Goal: Task Accomplishment & Management: Manage account settings

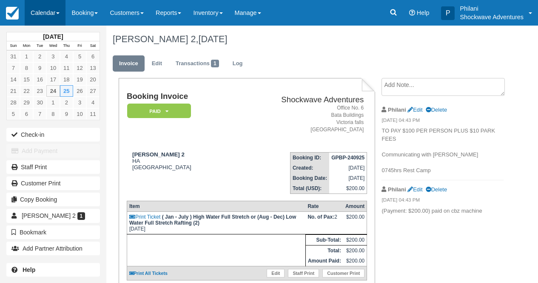
click at [49, 14] on link "Calendar" at bounding box center [45, 13] width 41 height 26
click at [44, 11] on link "Calendar" at bounding box center [45, 13] width 41 height 26
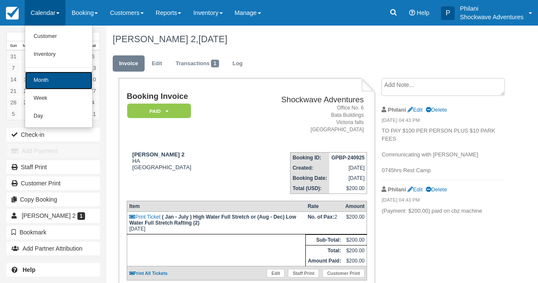
click at [35, 82] on link "Month" at bounding box center [58, 80] width 67 height 18
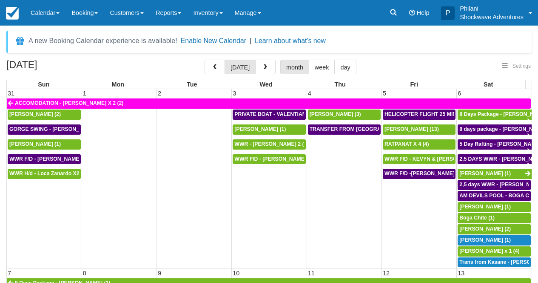
select select
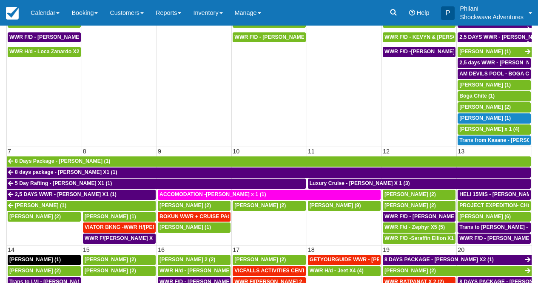
scroll to position [76, 0]
select select
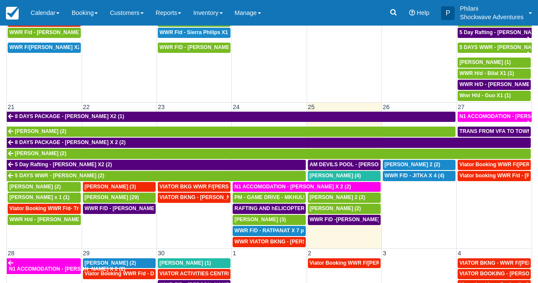
scroll to position [322, 0]
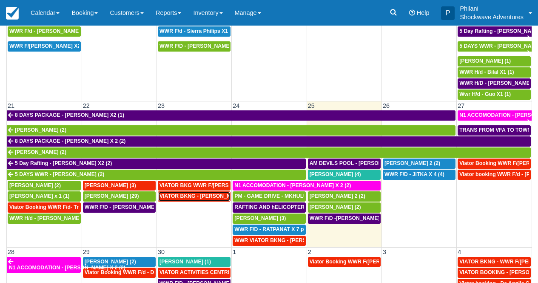
click at [206, 199] on span "VIATOR BKNG - [PERSON_NAME] 2 (2)" at bounding box center [208, 196] width 97 height 6
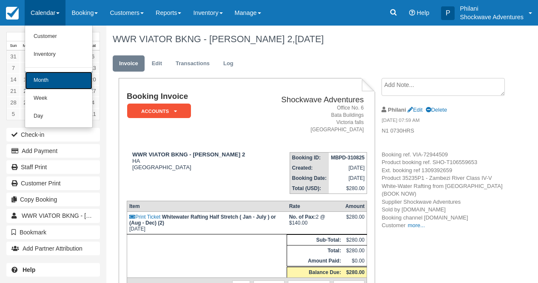
click at [61, 80] on link "Month" at bounding box center [58, 80] width 67 height 18
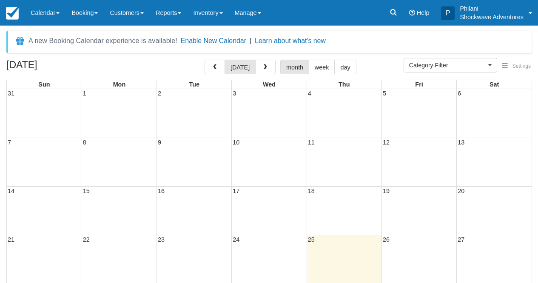
select select
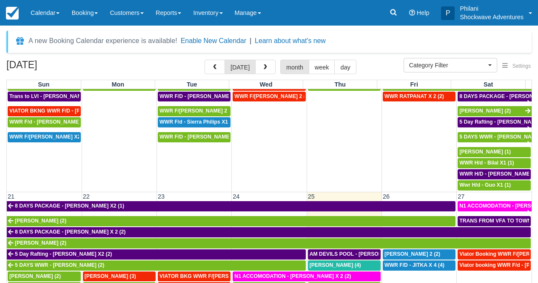
scroll to position [391, 0]
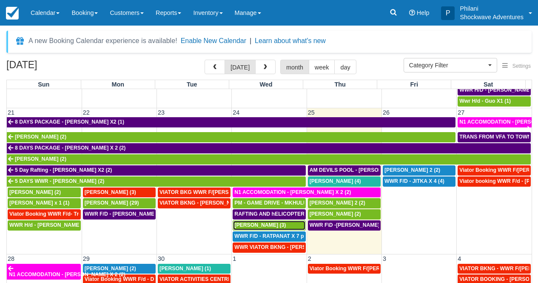
click at [251, 228] on div "[PERSON_NAME] (3)" at bounding box center [268, 225] width 69 height 7
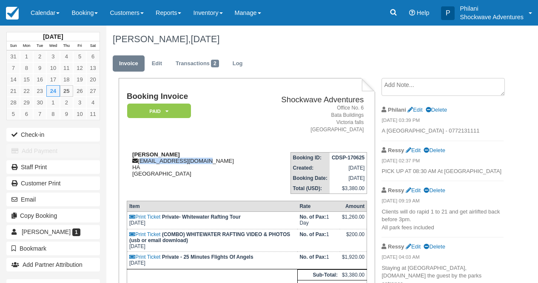
drag, startPoint x: 140, startPoint y: 163, endPoint x: 203, endPoint y: 164, distance: 63.4
click at [203, 164] on div "Ryan Leadbeater ryanleadbeater@me.com HA Zimbabwe" at bounding box center [192, 164] width 131 height 26
copy div "ryanleadbeater@me.com"
click at [267, 100] on h2 "Shockwave Adventures" at bounding box center [312, 99] width 103 height 9
drag, startPoint x: 138, startPoint y: 162, endPoint x: 205, endPoint y: 160, distance: 66.8
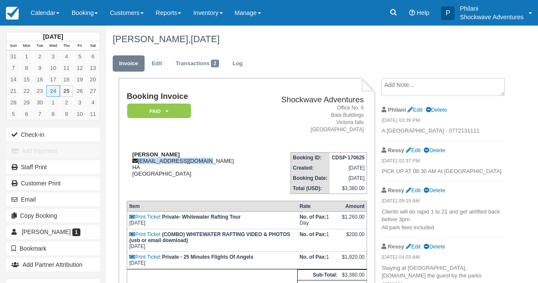
click at [205, 160] on div "Ryan Leadbeater ryanleadbeater@me.com HA Zimbabwe" at bounding box center [192, 164] width 131 height 26
copy div "ryanleadbeater@me.com"
click at [37, 21] on link "Calendar" at bounding box center [45, 13] width 41 height 26
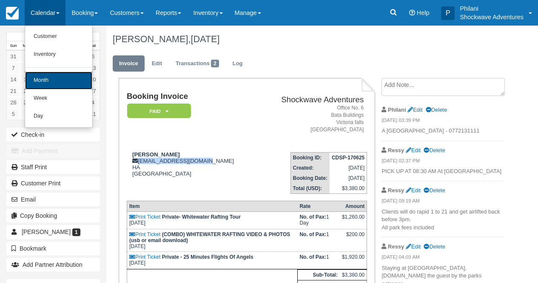
click at [35, 77] on link "Month" at bounding box center [58, 80] width 67 height 18
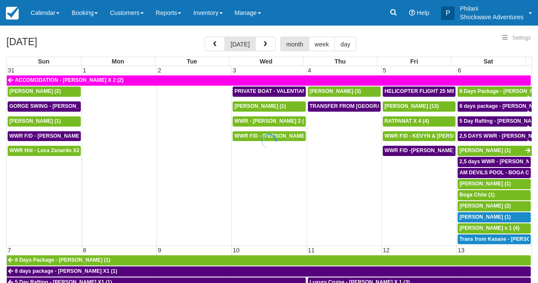
select select
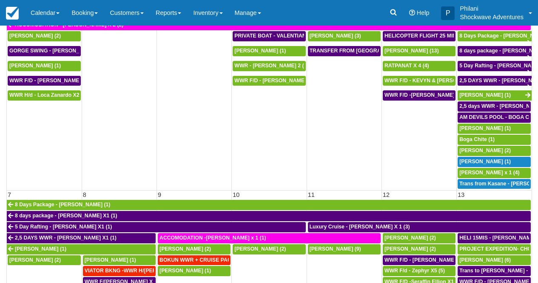
scroll to position [101, 0]
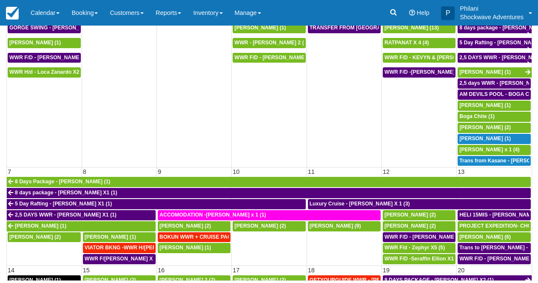
select select
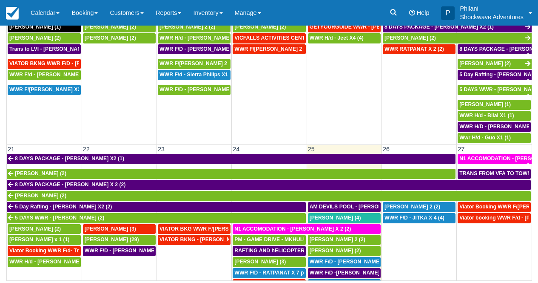
scroll to position [291, 0]
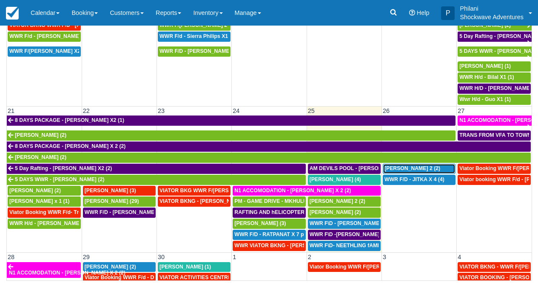
click at [411, 170] on span "[PERSON_NAME] 2 (2)" at bounding box center [413, 168] width 56 height 6
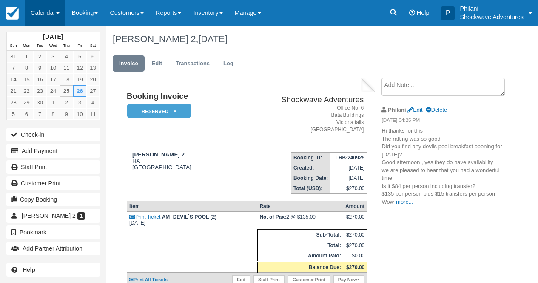
click at [47, 11] on link "Calendar" at bounding box center [45, 13] width 41 height 26
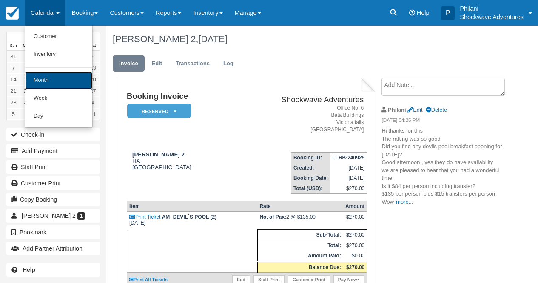
click at [47, 78] on link "Month" at bounding box center [58, 80] width 67 height 18
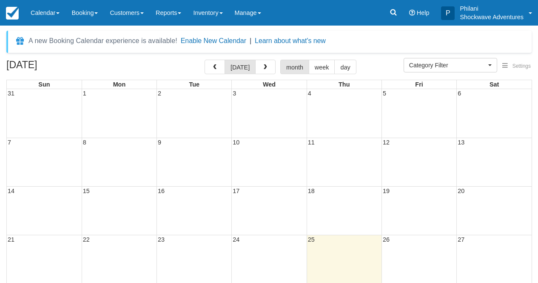
select select
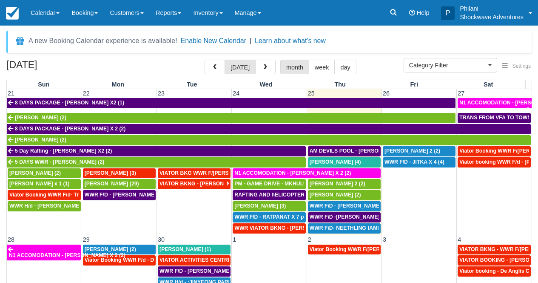
scroll to position [416, 0]
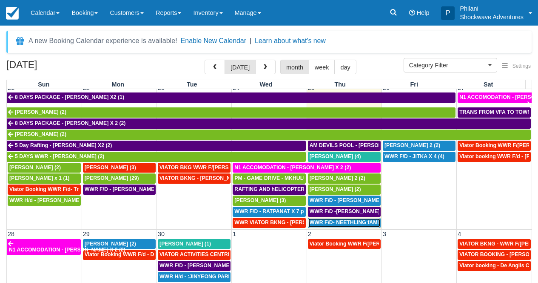
click at [344, 223] on span "WWR F\D- NEETHLING fAMILY X 4 (4)" at bounding box center [356, 222] width 93 height 6
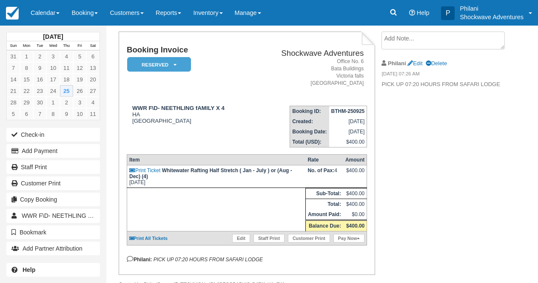
scroll to position [38, 0]
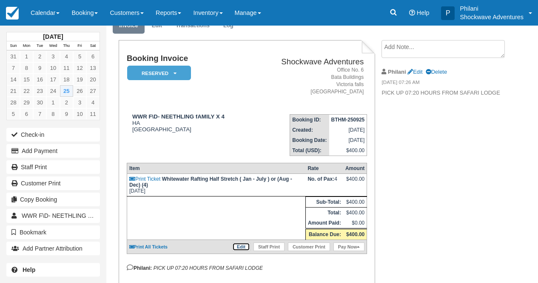
click at [243, 251] on link "Edit" at bounding box center [241, 246] width 18 height 9
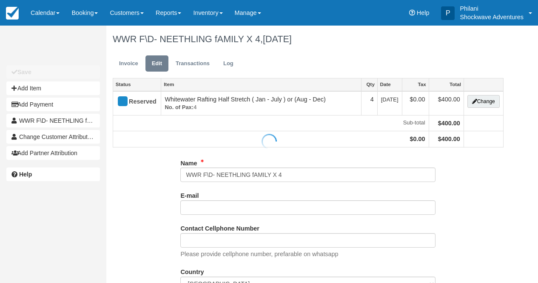
click at [494, 102] on div at bounding box center [269, 141] width 538 height 283
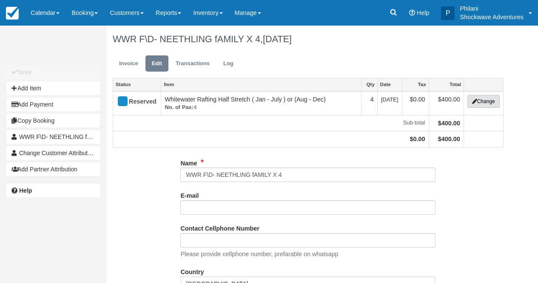
click at [484, 103] on button "Change" at bounding box center [484, 101] width 32 height 13
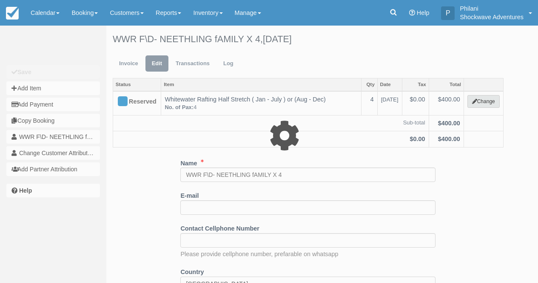
type input "400.00"
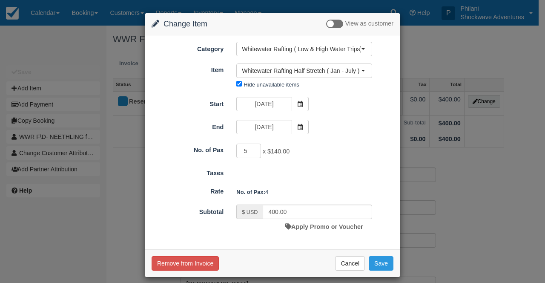
type input "5"
click at [252, 149] on input "5" at bounding box center [248, 150] width 25 height 14
click at [272, 211] on input "700.00" at bounding box center [317, 211] width 109 height 14
type input "720.00"
click at [380, 265] on button "Save" at bounding box center [380, 263] width 25 height 14
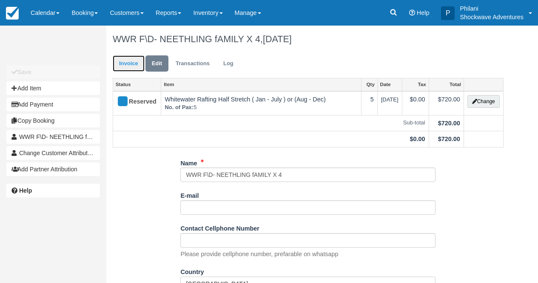
click at [130, 65] on link "Invoice" at bounding box center [129, 63] width 32 height 17
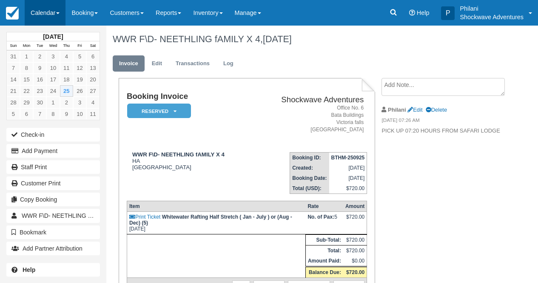
click at [43, 12] on link "Calendar" at bounding box center [45, 13] width 41 height 26
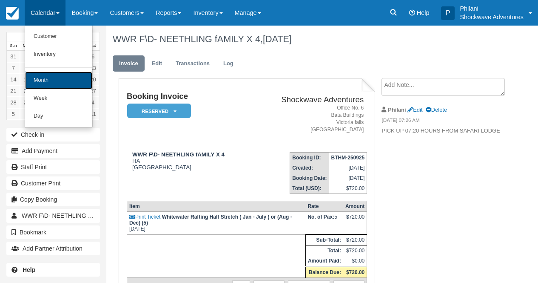
click at [63, 82] on link "Month" at bounding box center [58, 80] width 67 height 18
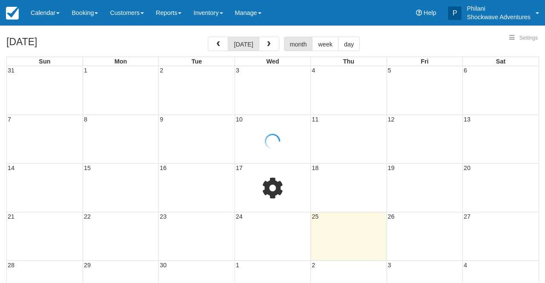
select select
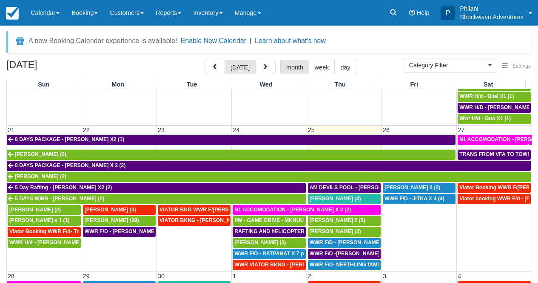
scroll to position [398, 0]
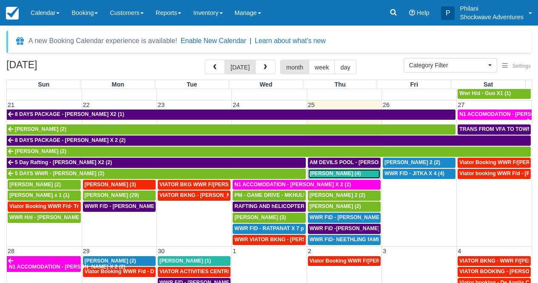
click at [340, 175] on div "[PERSON_NAME] (4)" at bounding box center [344, 173] width 69 height 7
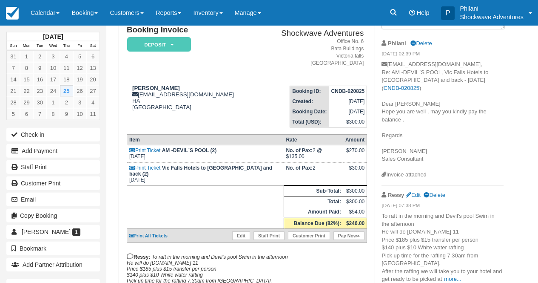
scroll to position [68, 0]
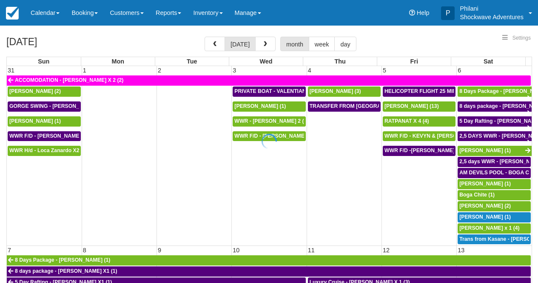
select select
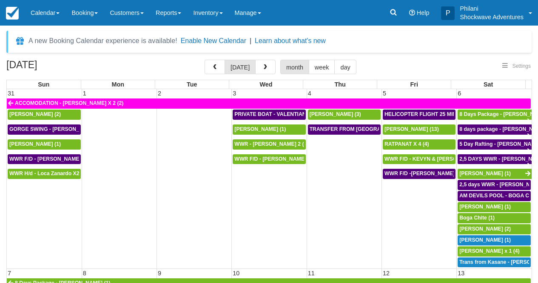
select select
click at [500, 145] on span "5 Day Rafting - [PERSON_NAME] X1 (1)" at bounding box center [508, 144] width 97 height 6
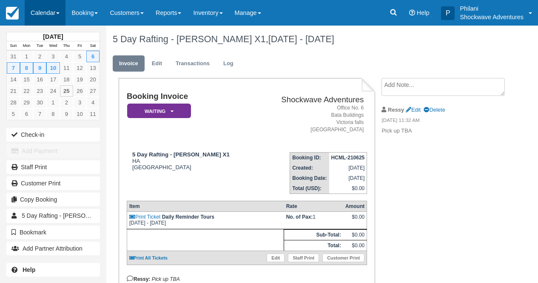
click at [43, 17] on link "Calendar" at bounding box center [45, 13] width 41 height 26
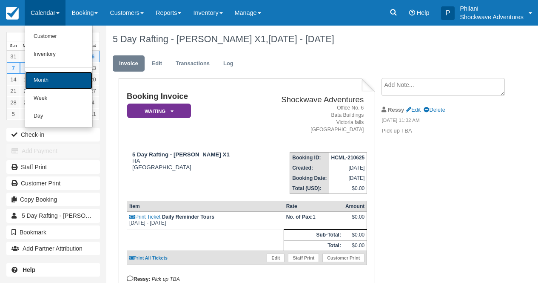
click at [60, 81] on link "Month" at bounding box center [58, 80] width 67 height 18
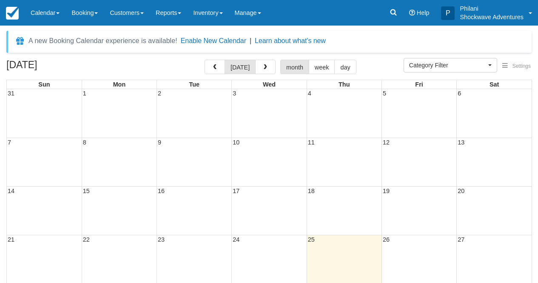
select select
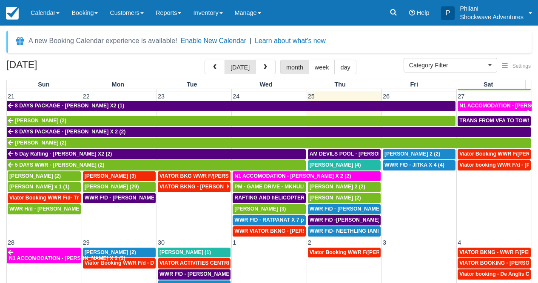
scroll to position [416, 0]
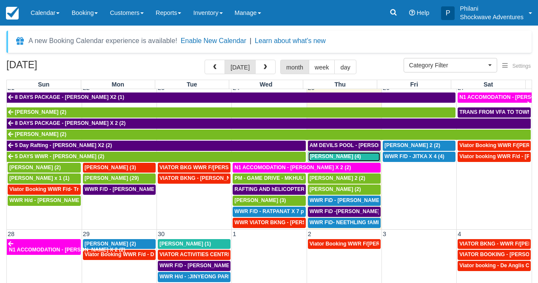
click at [332, 155] on span "Jeff Smith (4)" at bounding box center [335, 156] width 51 height 6
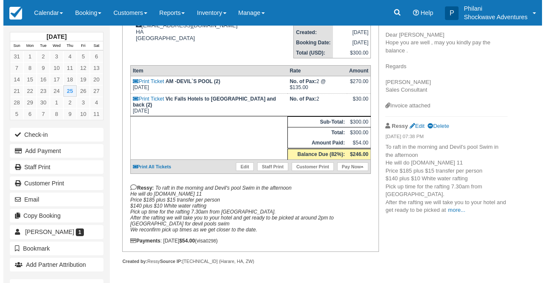
scroll to position [103, 0]
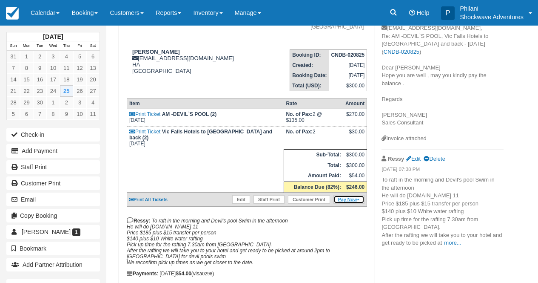
click at [345, 202] on link "Pay Now" at bounding box center [349, 199] width 31 height 9
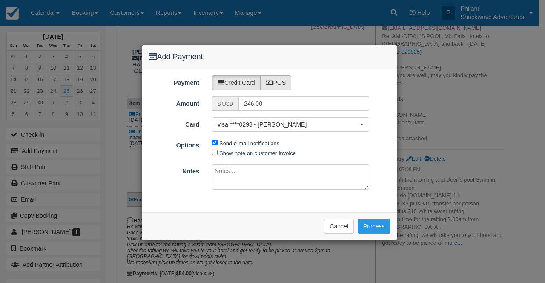
click at [285, 85] on label "POS" at bounding box center [275, 82] width 31 height 14
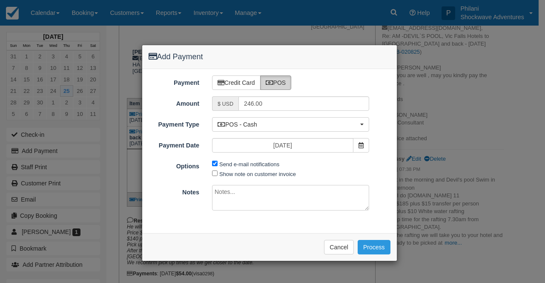
radio input "true"
click at [216, 163] on input "Send e-mail notifications" at bounding box center [215, 163] width 6 height 6
checkbox input "false"
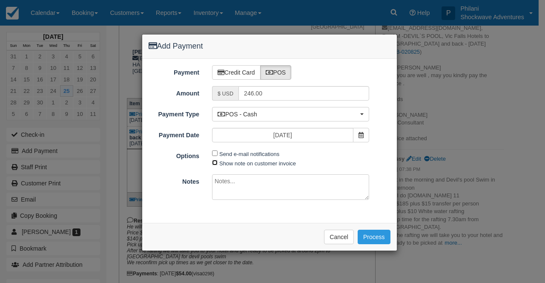
click at [216, 163] on input "Show note on customer invoice" at bounding box center [215, 163] width 6 height 6
checkbox input "true"
click at [228, 185] on textarea at bounding box center [290, 187] width 157 height 26
type textarea "paid on cbz"
click at [371, 238] on button "Process" at bounding box center [373, 236] width 33 height 14
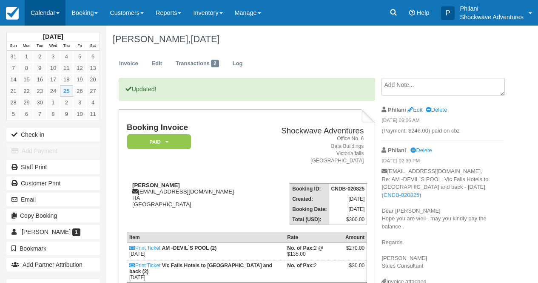
click at [49, 12] on link "Calendar" at bounding box center [45, 13] width 41 height 26
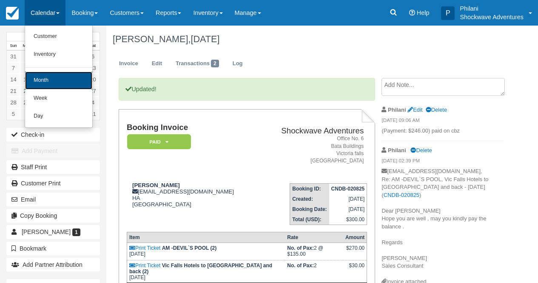
click at [63, 82] on link "Month" at bounding box center [58, 80] width 67 height 18
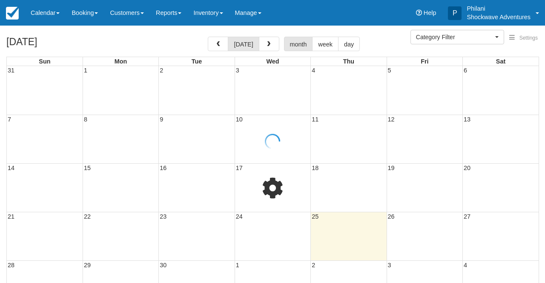
select select
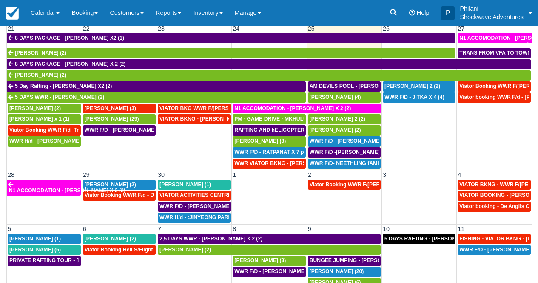
scroll to position [416, 0]
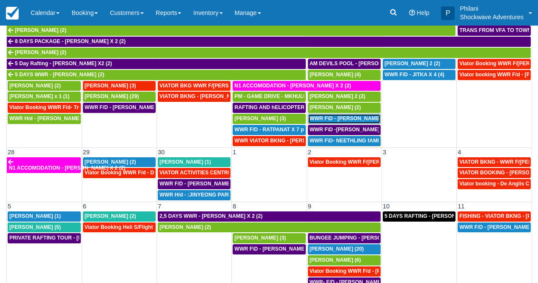
click at [328, 121] on span "WWR F\D - MARCEL GERSON X2 (2)" at bounding box center [353, 118] width 87 height 6
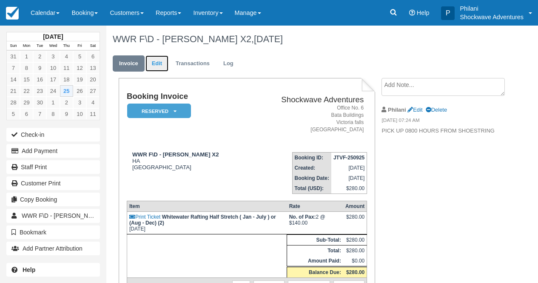
click at [154, 63] on link "Edit" at bounding box center [157, 63] width 23 height 17
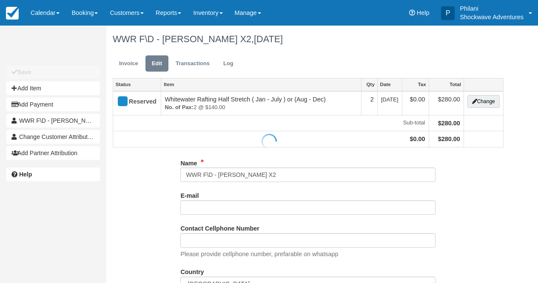
drag, startPoint x: 281, startPoint y: 174, endPoint x: 286, endPoint y: 174, distance: 5.2
click at [281, 174] on div at bounding box center [269, 141] width 538 height 283
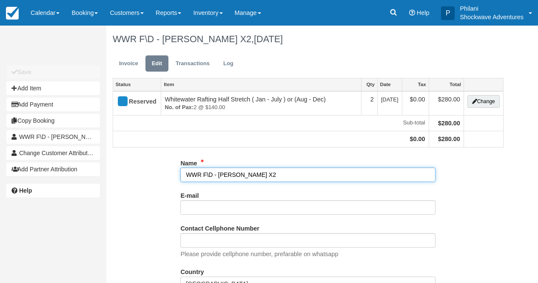
click at [285, 174] on input "WWR F\D - [PERSON_NAME] X2" at bounding box center [307, 174] width 255 height 14
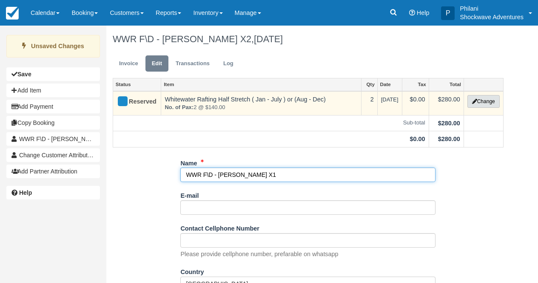
type input "WWR F\D - MARCEL GERSON X1"
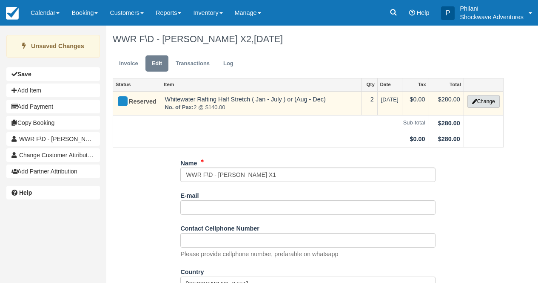
click at [477, 102] on button "Change" at bounding box center [484, 101] width 32 height 13
click at [477, 102] on div at bounding box center [269, 141] width 538 height 283
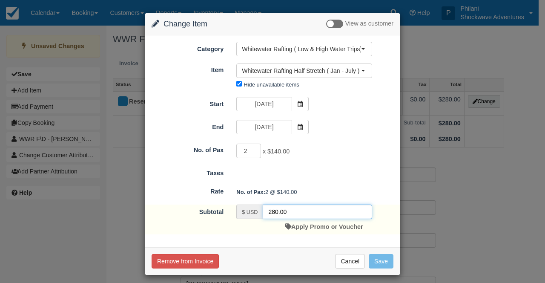
click at [271, 213] on input "280.00" at bounding box center [317, 211] width 109 height 14
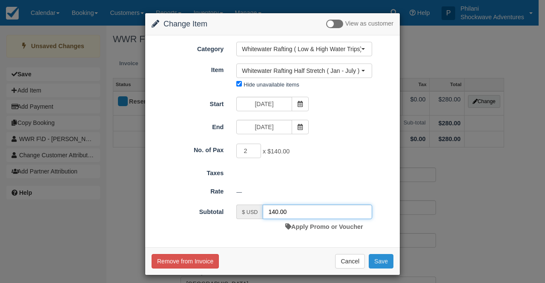
type input "140.00"
click at [377, 265] on button "Save" at bounding box center [380, 261] width 25 height 14
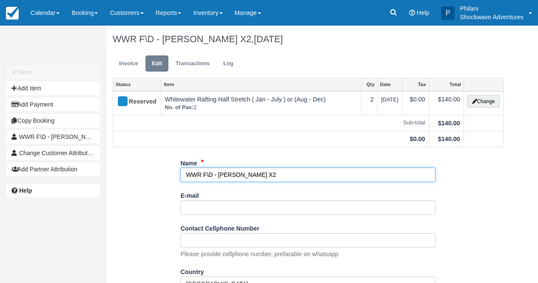
click at [294, 177] on input "WWR F\D - [PERSON_NAME] X2" at bounding box center [307, 174] width 255 height 14
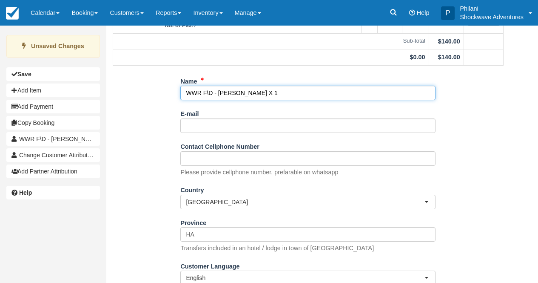
scroll to position [115, 0]
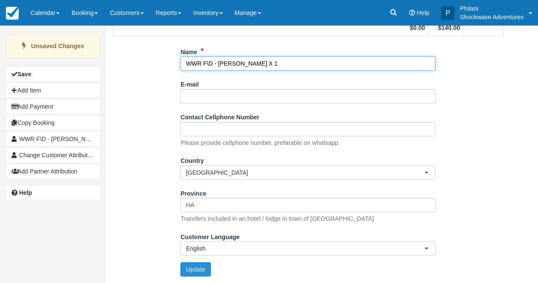
type input "WWR F\D - [PERSON_NAME] X 1"
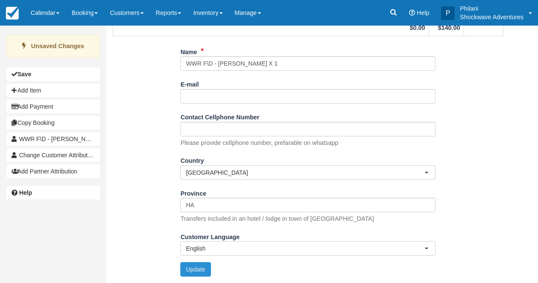
click at [190, 273] on button "Update" at bounding box center [195, 269] width 30 height 14
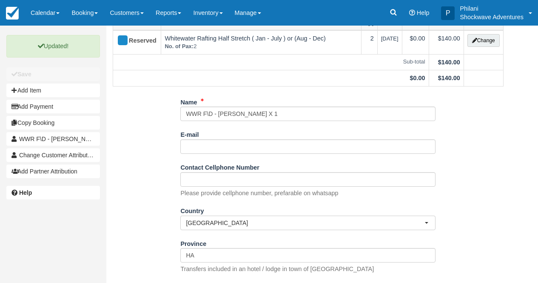
scroll to position [0, 0]
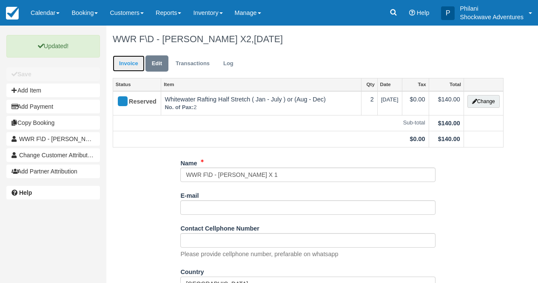
click at [128, 66] on link "Invoice" at bounding box center [129, 63] width 32 height 17
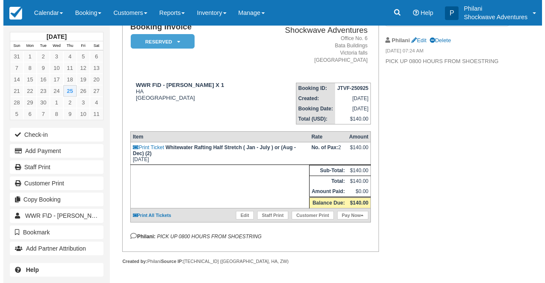
scroll to position [79, 0]
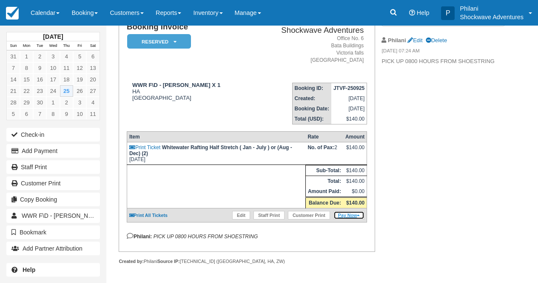
click at [344, 216] on link "Pay Now" at bounding box center [349, 215] width 31 height 9
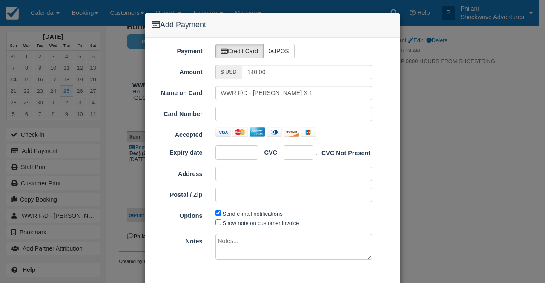
type input "09/25/25"
click at [276, 56] on label "POS" at bounding box center [278, 51] width 31 height 14
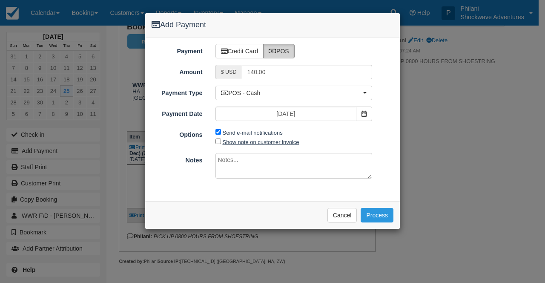
radio input "true"
click at [242, 135] on label "Send e-mail notifications" at bounding box center [253, 132] width 60 height 6
click at [221, 134] on input "Send e-mail notifications" at bounding box center [218, 132] width 6 height 6
checkbox input "false"
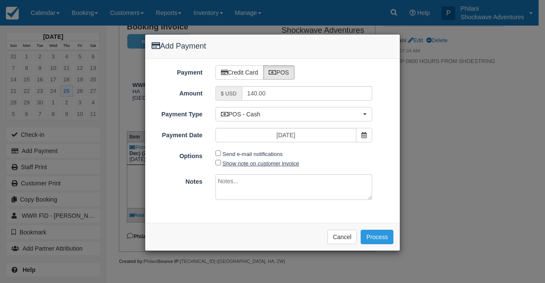
click at [244, 164] on label "Show note on customer invoice" at bounding box center [261, 163] width 77 height 6
click at [221, 164] on input "Show note on customer invoice" at bounding box center [218, 163] width 6 height 6
checkbox input "true"
click at [237, 177] on textarea at bounding box center [293, 187] width 157 height 26
type textarea "paid cash"
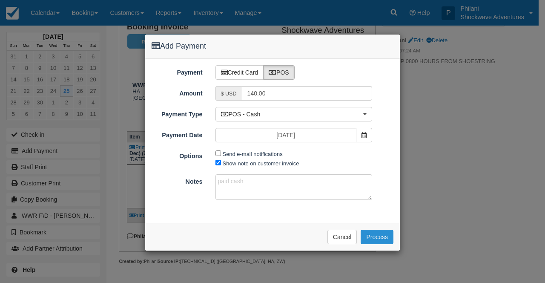
click at [377, 238] on button "Process" at bounding box center [376, 236] width 33 height 14
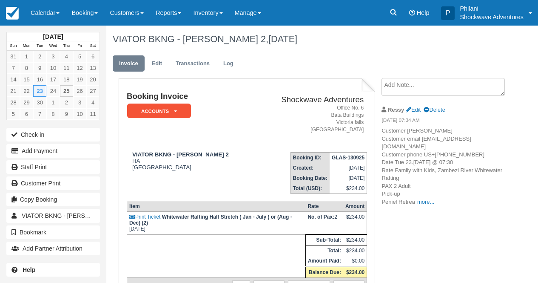
click at [53, 13] on link "Calendar" at bounding box center [45, 13] width 41 height 26
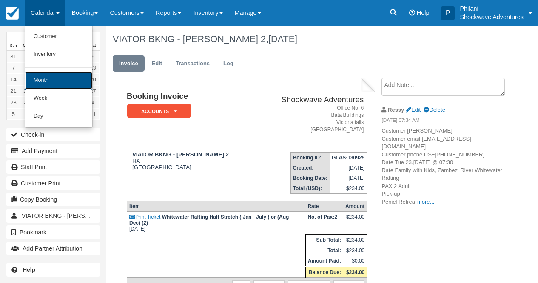
click at [43, 77] on link "Month" at bounding box center [58, 80] width 67 height 18
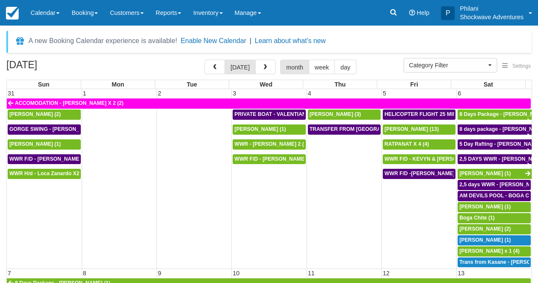
select select
click at [394, 13] on icon at bounding box center [393, 12] width 9 height 9
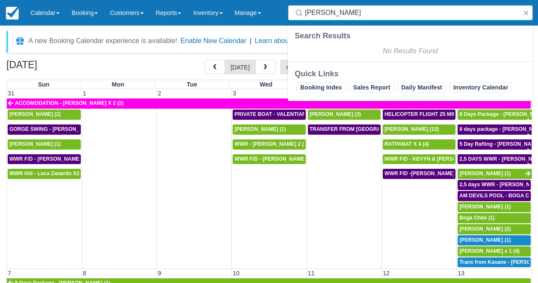
type input "peter"
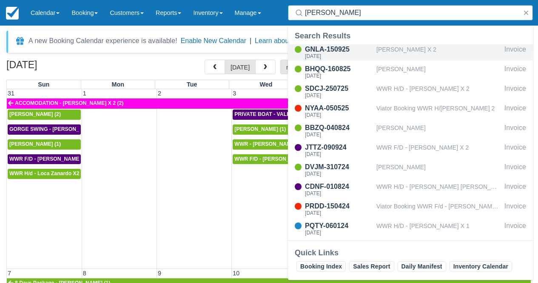
click at [382, 54] on div "PETER X 2" at bounding box center [439, 52] width 125 height 16
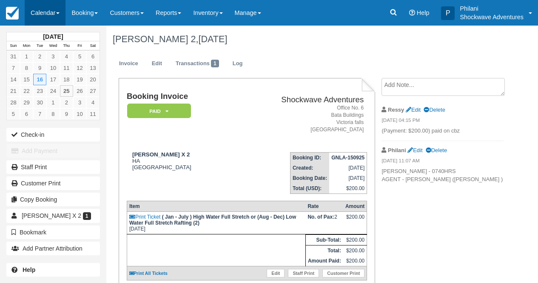
click at [43, 6] on link "Calendar" at bounding box center [45, 13] width 41 height 26
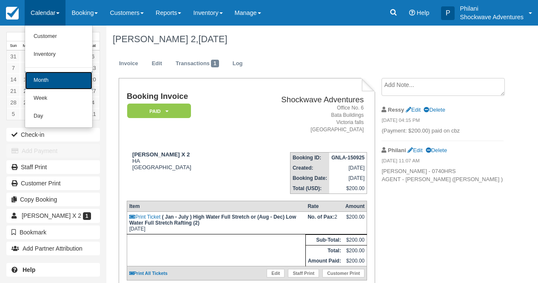
click at [44, 77] on link "Month" at bounding box center [58, 80] width 67 height 18
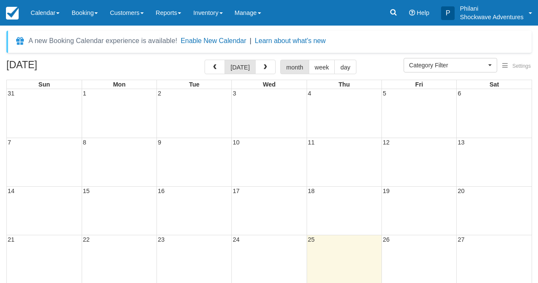
select select
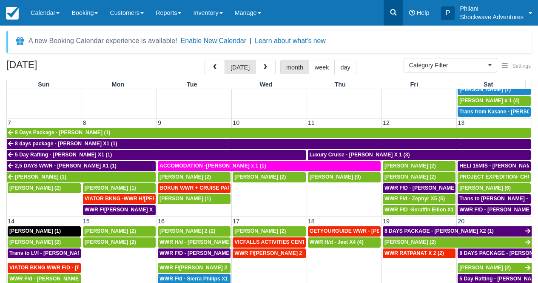
scroll to position [153, 0]
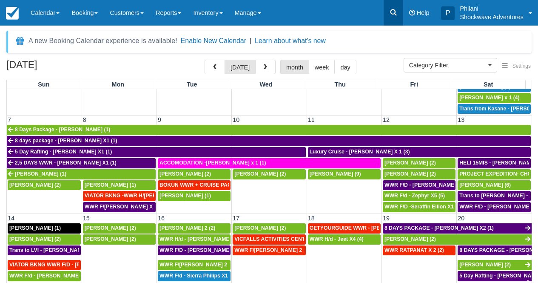
click at [387, 17] on link at bounding box center [394, 13] width 20 height 26
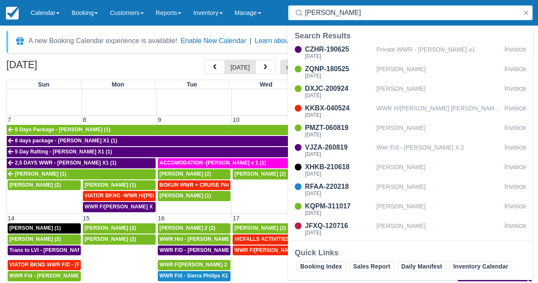
type input "[PERSON_NAME]"
click at [283, 9] on div "Search [PERSON_NAME]" at bounding box center [410, 13] width 255 height 26
click at [526, 14] on button "button" at bounding box center [526, 13] width 10 height 10
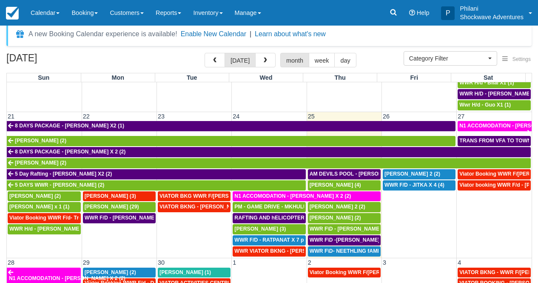
scroll to position [375, 0]
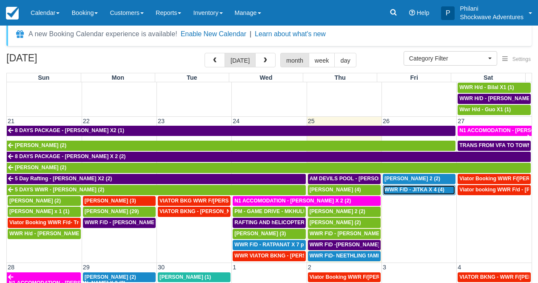
click at [421, 191] on span "WWR F/D - JITKA X 4 (4)" at bounding box center [415, 189] width 60 height 6
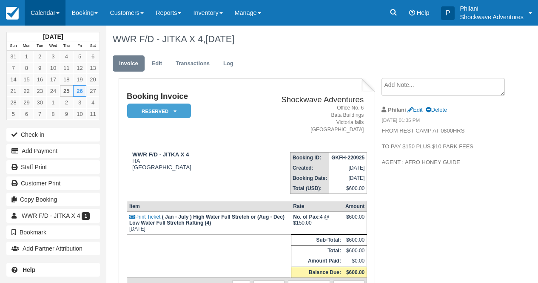
click at [49, 18] on link "Calendar" at bounding box center [45, 13] width 41 height 26
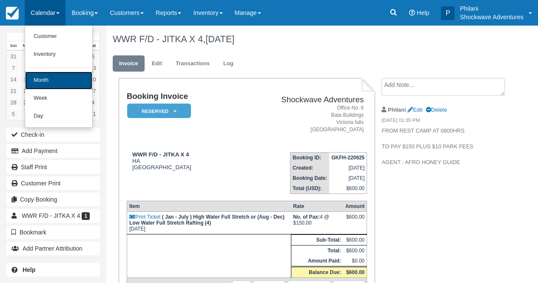
click at [60, 77] on link "Month" at bounding box center [58, 80] width 67 height 18
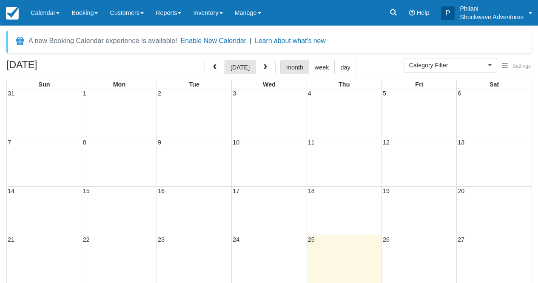
select select
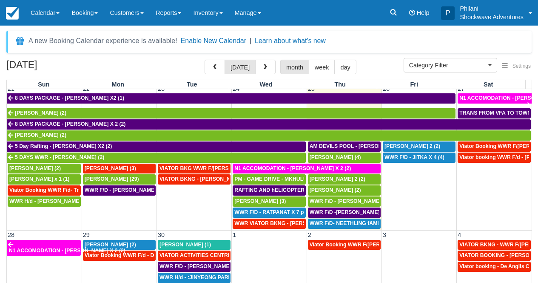
scroll to position [416, 0]
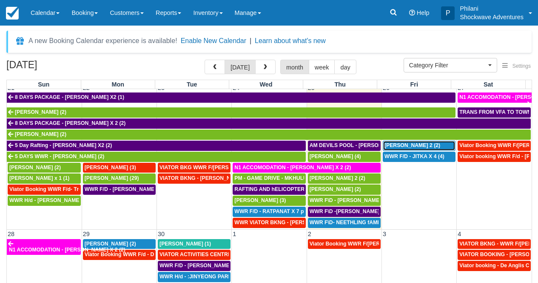
click at [410, 148] on span "[PERSON_NAME] 2 (2)" at bounding box center [413, 145] width 56 height 6
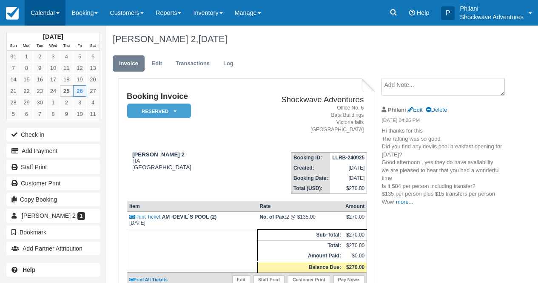
click at [51, 14] on link "Calendar" at bounding box center [45, 13] width 41 height 26
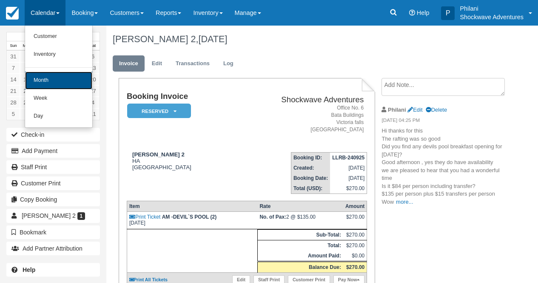
click at [59, 77] on link "Month" at bounding box center [58, 80] width 67 height 18
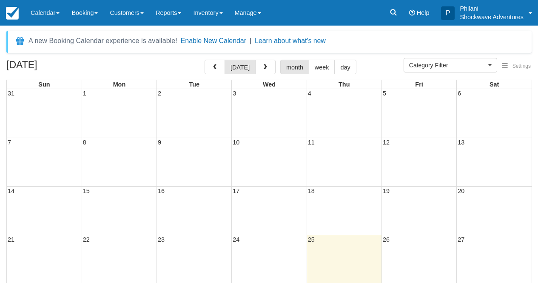
select select
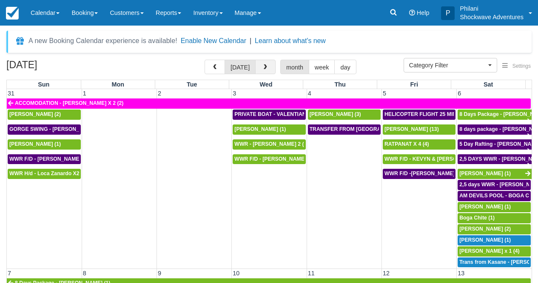
click at [265, 68] on span "button" at bounding box center [266, 67] width 6 height 6
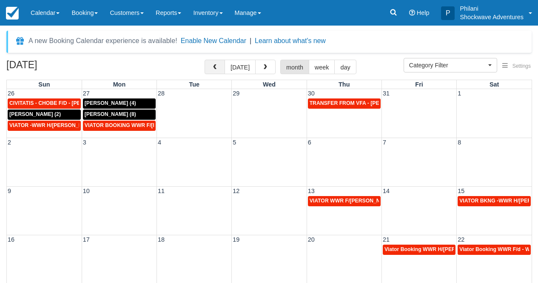
click at [218, 69] on span "button" at bounding box center [215, 67] width 6 height 6
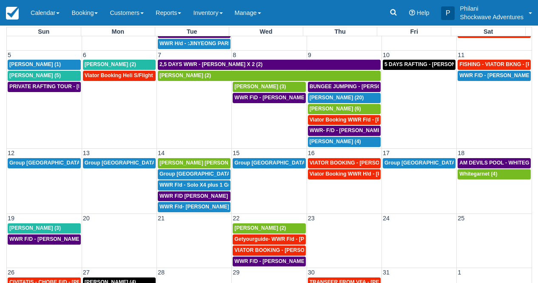
scroll to position [54, 0]
